Goal: Communication & Community: Connect with others

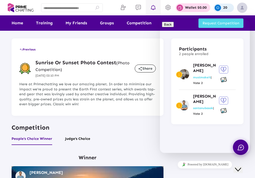
click at [155, 9] on icon at bounding box center [153, 7] width 8 height 6
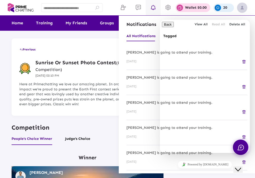
click at [140, 6] on div at bounding box center [127, 89] width 255 height 178
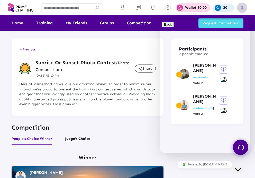
click at [140, 6] on icon at bounding box center [138, 7] width 8 height 6
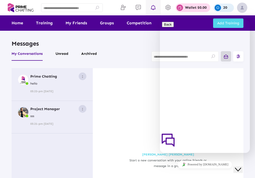
click at [154, 9] on icon at bounding box center [153, 7] width 8 height 6
click at [231, 165] on p "Hi there" at bounding box center [205, 173] width 86 height 17
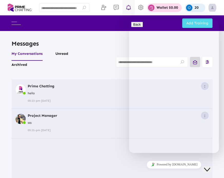
click at [130, 8] on icon at bounding box center [129, 7] width 8 height 6
click at [39, 12] on div at bounding box center [64, 8] width 51 height 10
